Goal: Information Seeking & Learning: Learn about a topic

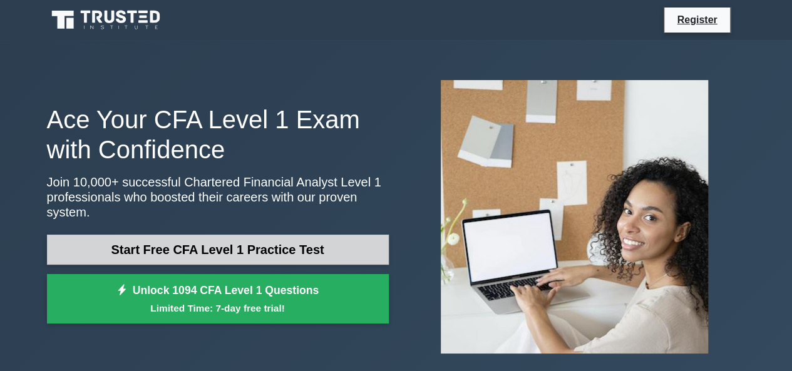
click at [282, 250] on link "Start Free CFA Level 1 Practice Test" at bounding box center [218, 250] width 342 height 30
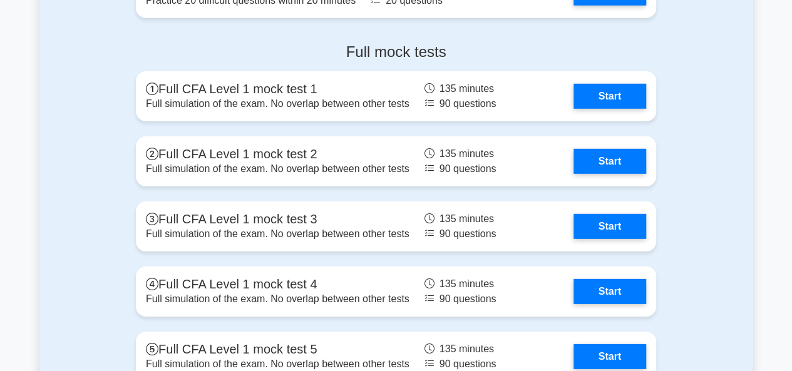
scroll to position [1802, 0]
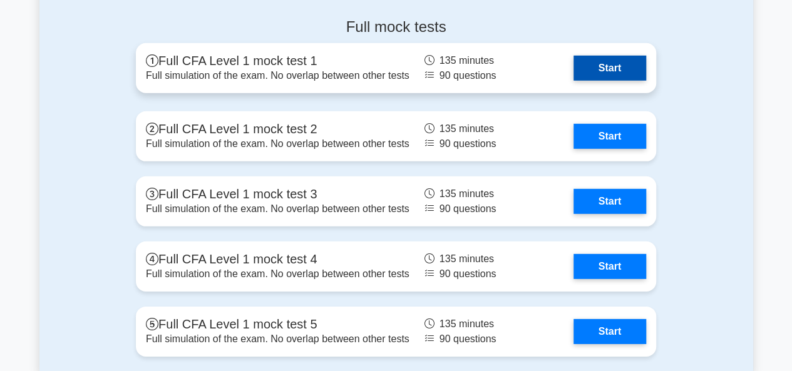
click at [621, 61] on link "Start" at bounding box center [609, 68] width 73 height 25
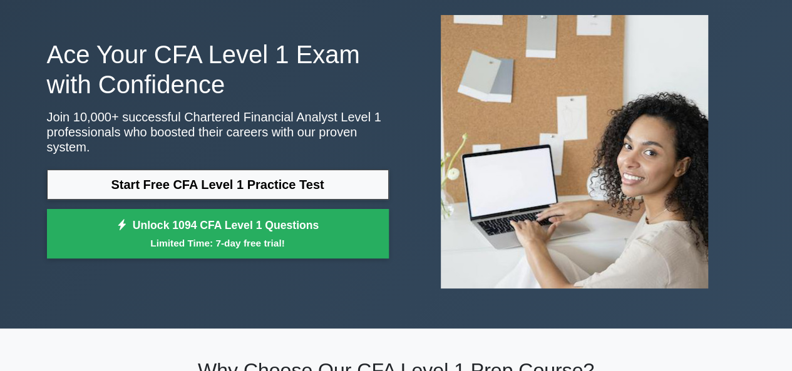
scroll to position [0, 0]
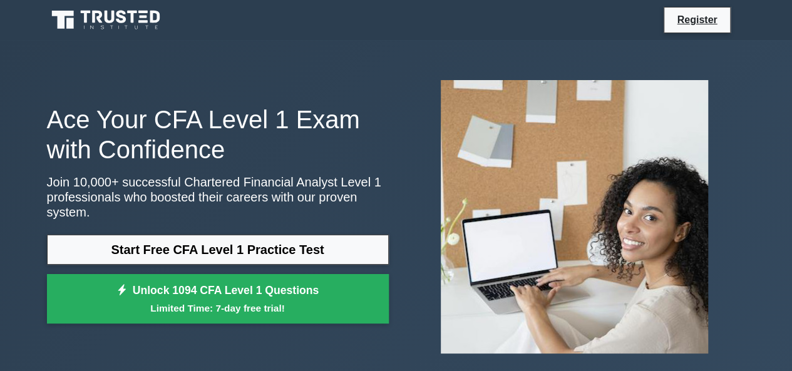
click at [18, 66] on div "Ace Your CFA Level 1 Exam with Confidence Join 10,000+ successful Chartered Fin…" at bounding box center [396, 217] width 792 height 354
